Goal: Information Seeking & Learning: Learn about a topic

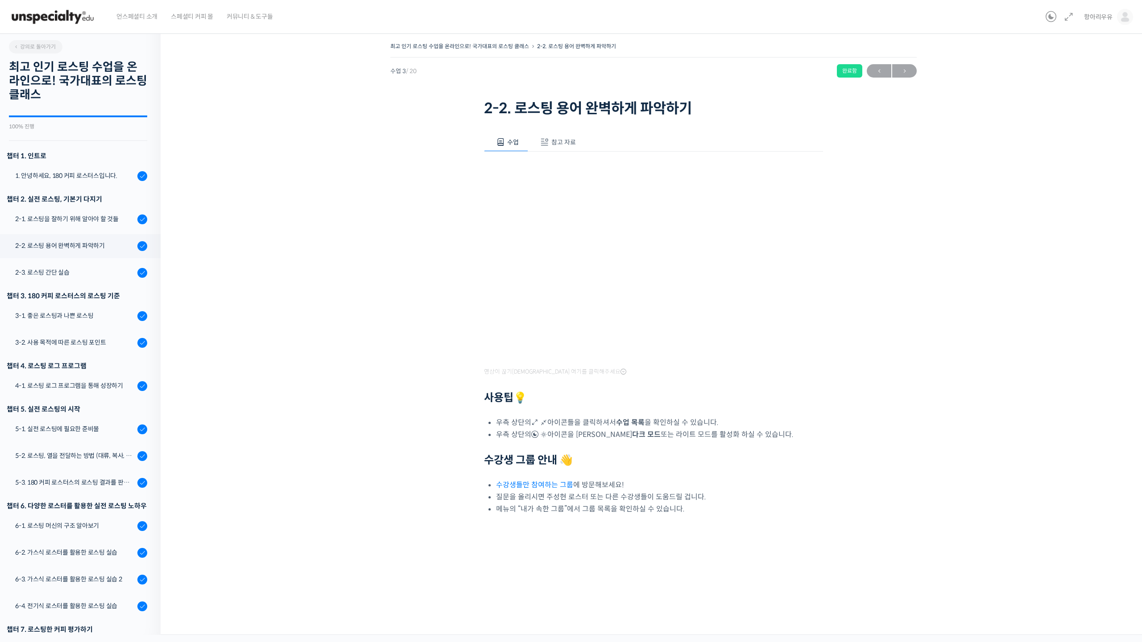
scroll to position [200, 0]
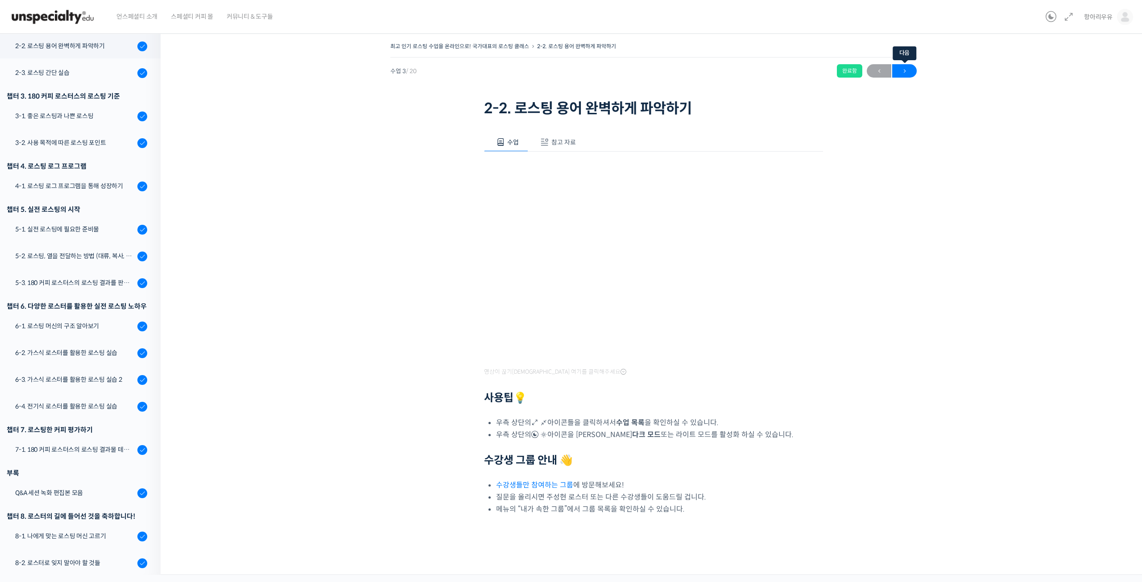
click at [906, 65] on span "→" at bounding box center [904, 71] width 25 height 12
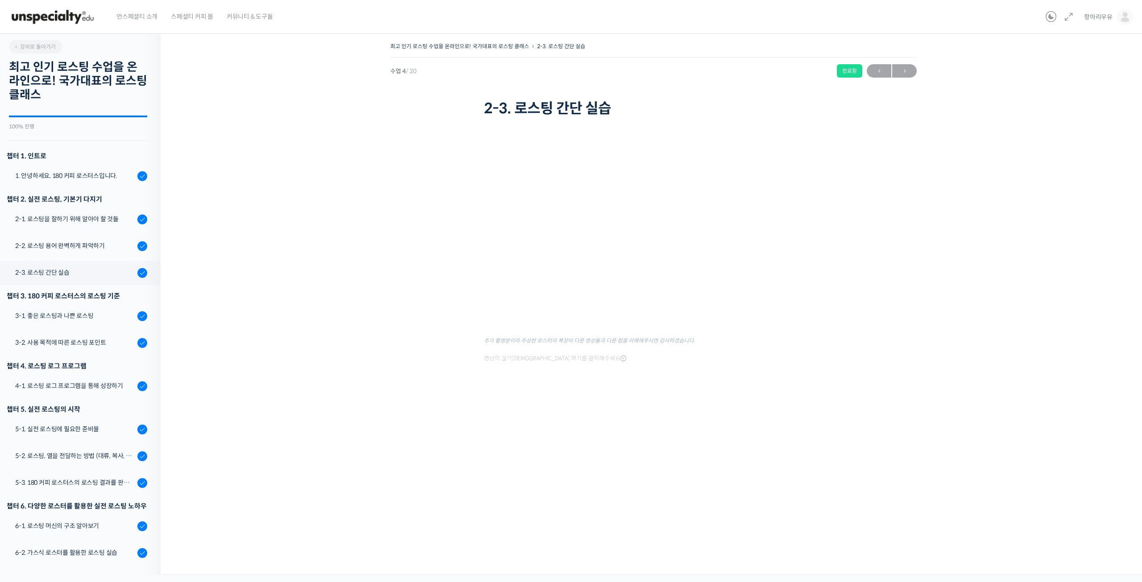
click at [896, 219] on div "최고 인기 로스팅 수업을 온라인으로! 국가대표의 로스팅 클래스 2-3. 로스팅 간단 실습 완료함 수업 4 / 20 완료함 ← 이전 다음 → 2…" at bounding box center [653, 232] width 897 height 384
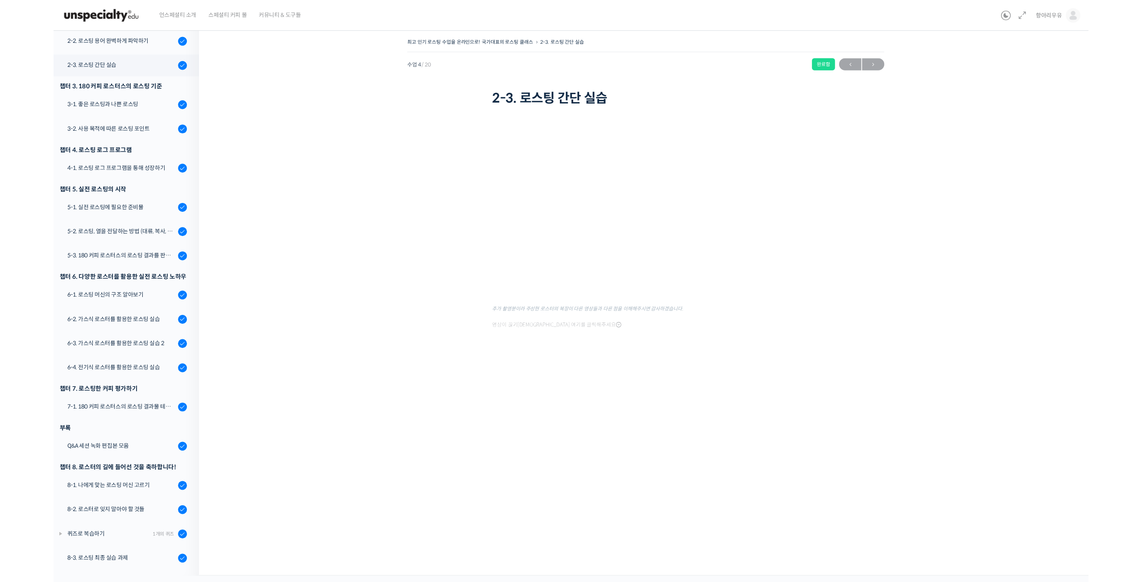
scroll to position [200, 0]
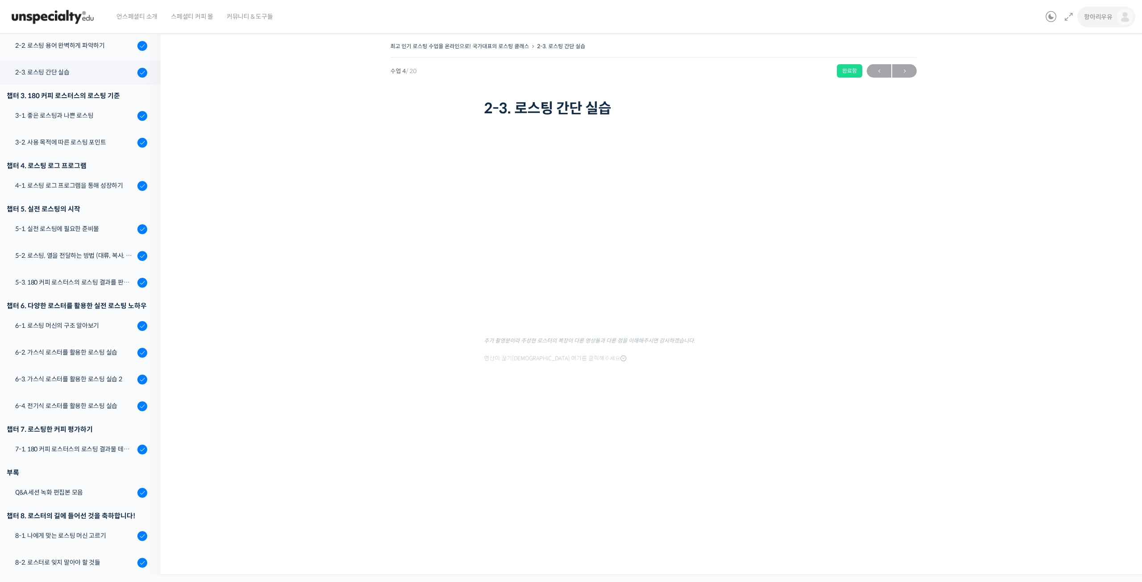
click at [1106, 23] on link "항아리우유" at bounding box center [1108, 17] width 49 height 34
click at [1043, 84] on icon at bounding box center [1045, 88] width 8 height 8
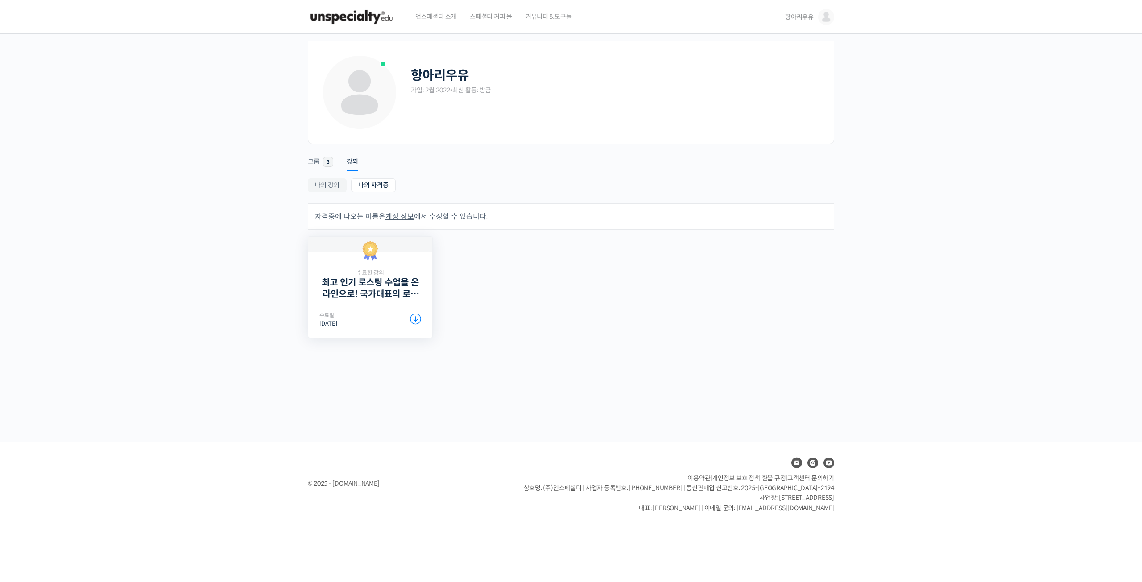
click at [377, 271] on span "수료한 강의" at bounding box center [370, 273] width 102 height 8
click at [355, 8] on img at bounding box center [351, 17] width 87 height 27
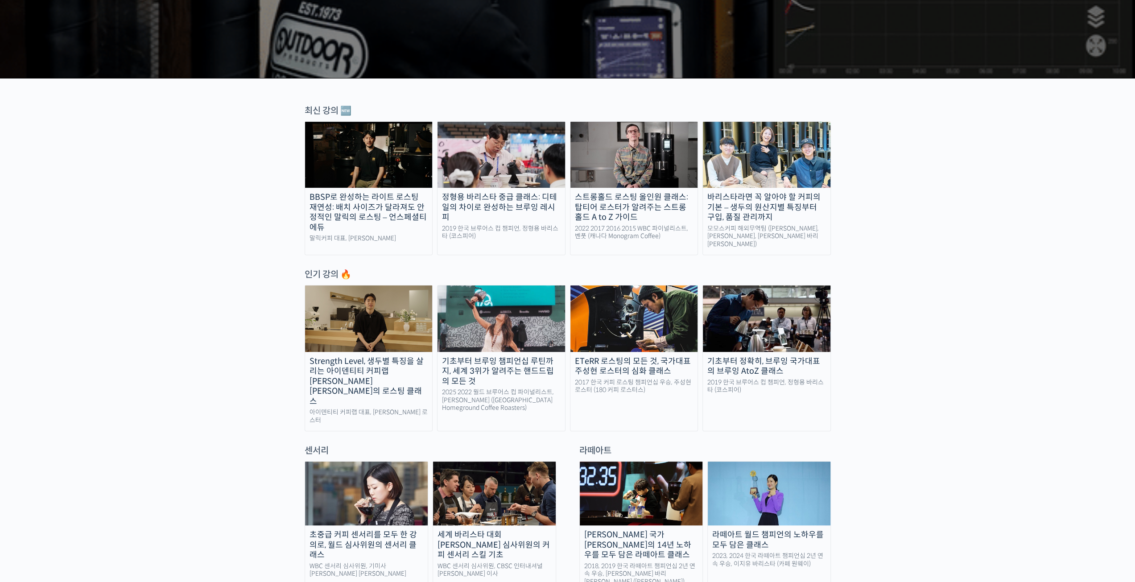
scroll to position [268, 0]
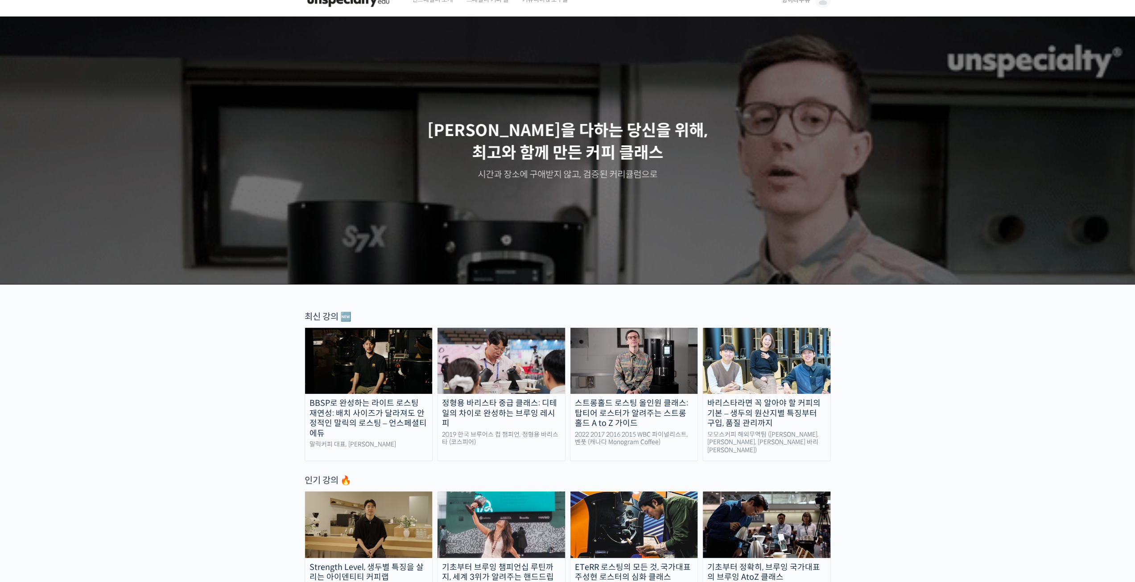
scroll to position [0, 0]
